Goal: Task Accomplishment & Management: Manage account settings

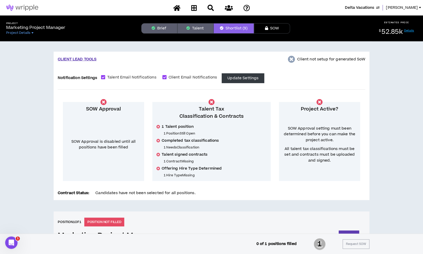
click at [368, 6] on span "Delta Vacations" at bounding box center [359, 8] width 29 height 6
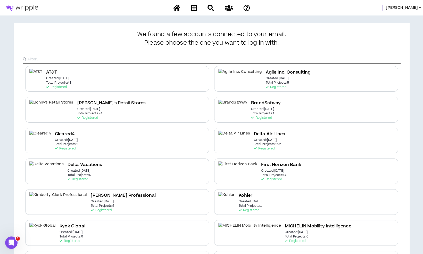
click at [264, 136] on h2 "Delta Air Lines" at bounding box center [269, 134] width 31 height 7
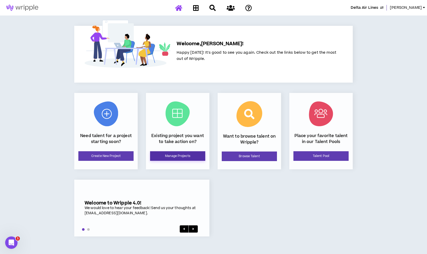
click at [183, 155] on link "Manage Projects" at bounding box center [177, 156] width 55 height 10
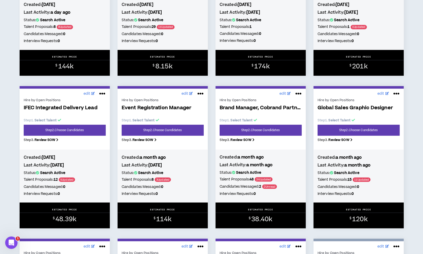
scroll to position [490, 0]
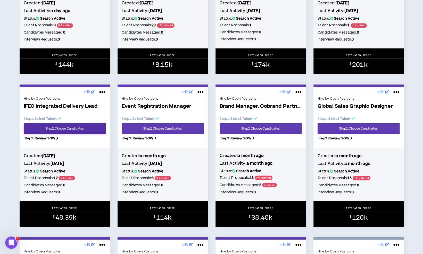
click at [65, 131] on link "Step 2 . Choose Candidates" at bounding box center [65, 128] width 82 height 11
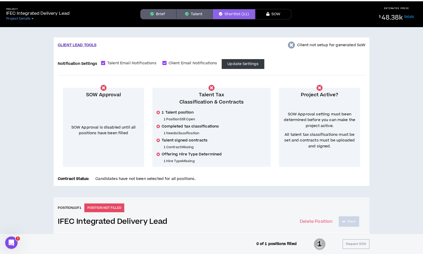
scroll to position [88, 0]
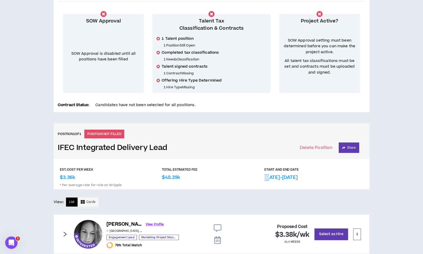
drag, startPoint x: 264, startPoint y: 179, endPoint x: 269, endPoint y: 179, distance: 5.2
click at [269, 179] on p "[DATE]-[DATE]" at bounding box center [282, 177] width 34 height 7
drag, startPoint x: 266, startPoint y: 178, endPoint x: 335, endPoint y: 179, distance: 69.2
click at [335, 179] on div "START AND END DATE Sep 22nd 2025-Jan 1st 2026" at bounding box center [314, 174] width 99 height 14
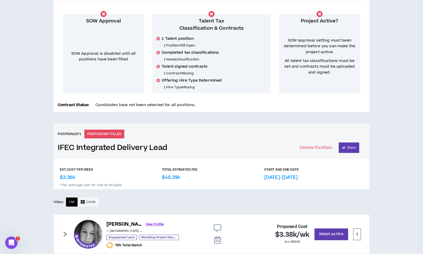
drag, startPoint x: 335, startPoint y: 179, endPoint x: 273, endPoint y: 177, distance: 62.2
click at [277, 176] on p "[DATE]-[DATE]" at bounding box center [282, 177] width 34 height 7
click at [269, 177] on p "[DATE]-[DATE]" at bounding box center [282, 177] width 34 height 7
drag, startPoint x: 265, startPoint y: 178, endPoint x: 332, endPoint y: 178, distance: 67.4
click at [332, 178] on div "START AND END DATE Sep 22nd 2025-Jan 1st 2026" at bounding box center [314, 174] width 99 height 14
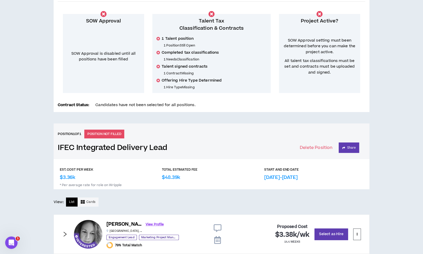
copy p "[DATE]-[DATE]"
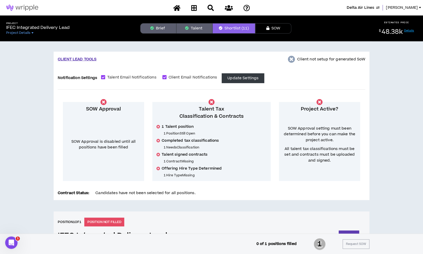
click at [373, 9] on span "Delta Air Lines" at bounding box center [361, 8] width 28 height 6
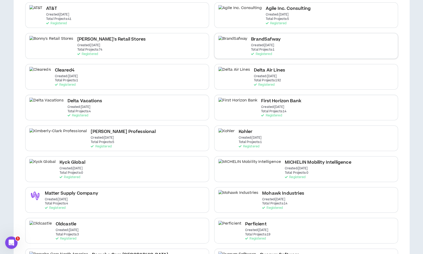
scroll to position [62, 0]
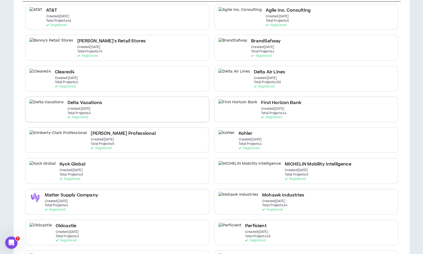
click at [163, 114] on div "Delta Vacations Created: Dec 7 2020 Total Projects: 4 Registered" at bounding box center [117, 110] width 184 height 26
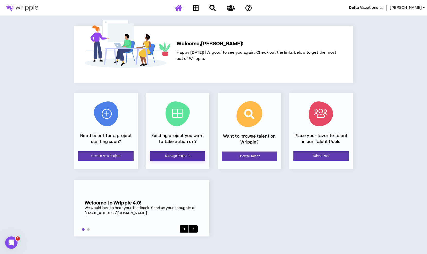
click at [164, 156] on link "Manage Projects" at bounding box center [177, 156] width 55 height 10
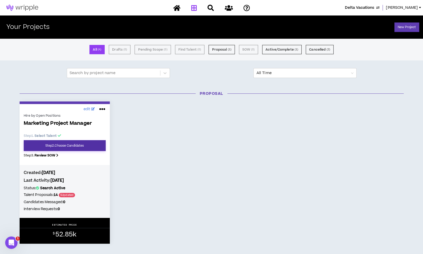
click at [74, 146] on link "Step 2 . Choose Candidates" at bounding box center [65, 145] width 82 height 11
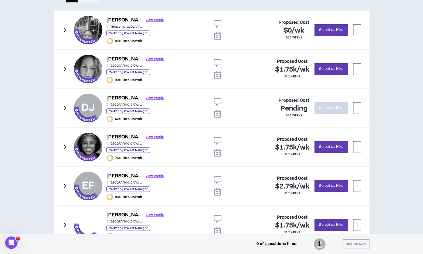
scroll to position [309, 0]
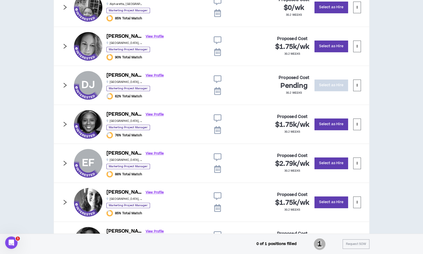
click at [418, 70] on div "CLIENT LEAD TOOLS Client not setup for generated SoW Notification Settings Tale…" at bounding box center [211, 41] width 423 height 616
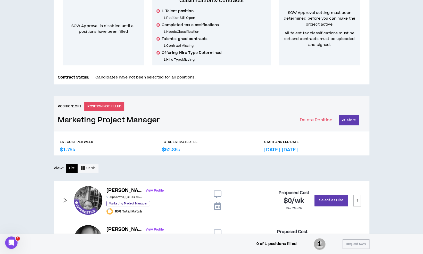
scroll to position [0, 0]
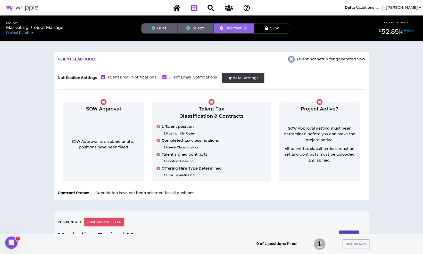
click at [195, 9] on icon at bounding box center [194, 8] width 6 height 6
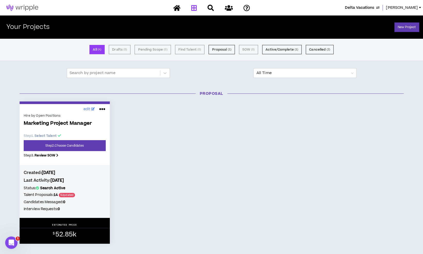
click at [368, 10] on span "Delta Vacations" at bounding box center [359, 8] width 29 height 6
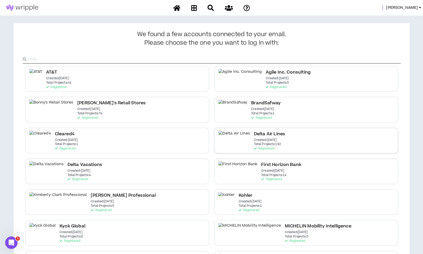
click at [275, 148] on div "Delta Air Lines Created: Dec 7 2020 Total Projects: 192 Registered" at bounding box center [306, 141] width 184 height 26
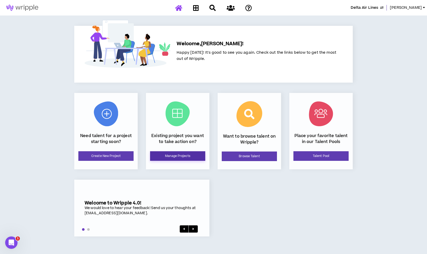
click at [177, 152] on link "Manage Projects" at bounding box center [177, 156] width 55 height 10
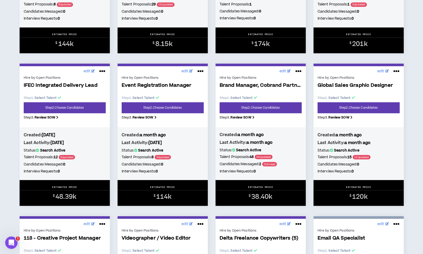
scroll to position [509, 0]
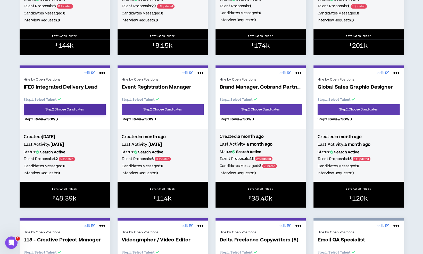
click at [85, 113] on link "Step 2 . Choose Candidates" at bounding box center [65, 109] width 82 height 11
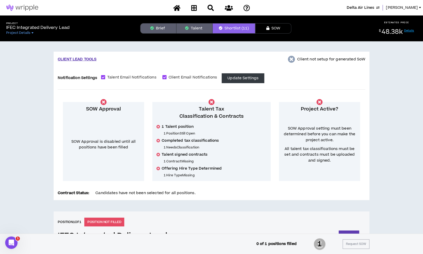
click at [168, 25] on button "Brief" at bounding box center [158, 28] width 36 height 10
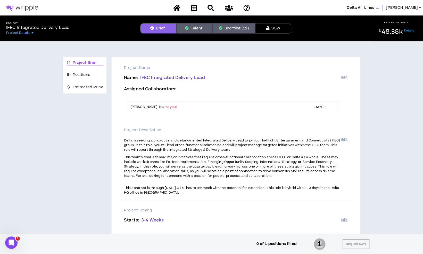
click at [229, 30] on button "Shortlist (11)" at bounding box center [234, 28] width 43 height 10
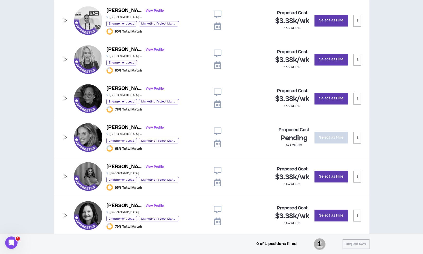
scroll to position [502, 0]
